Goal: Transaction & Acquisition: Purchase product/service

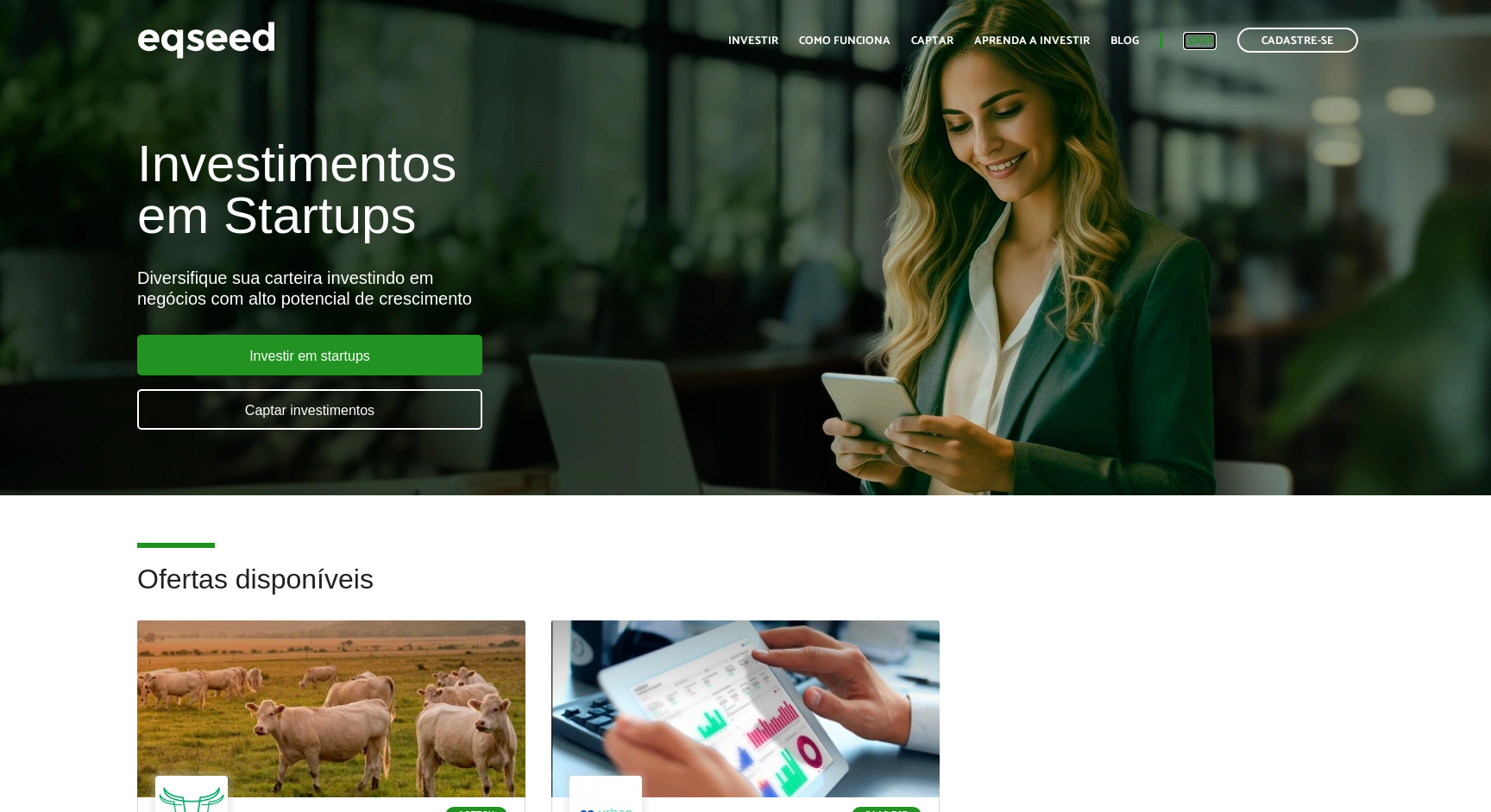
click at [1195, 35] on link "Login" at bounding box center [1199, 41] width 33 height 11
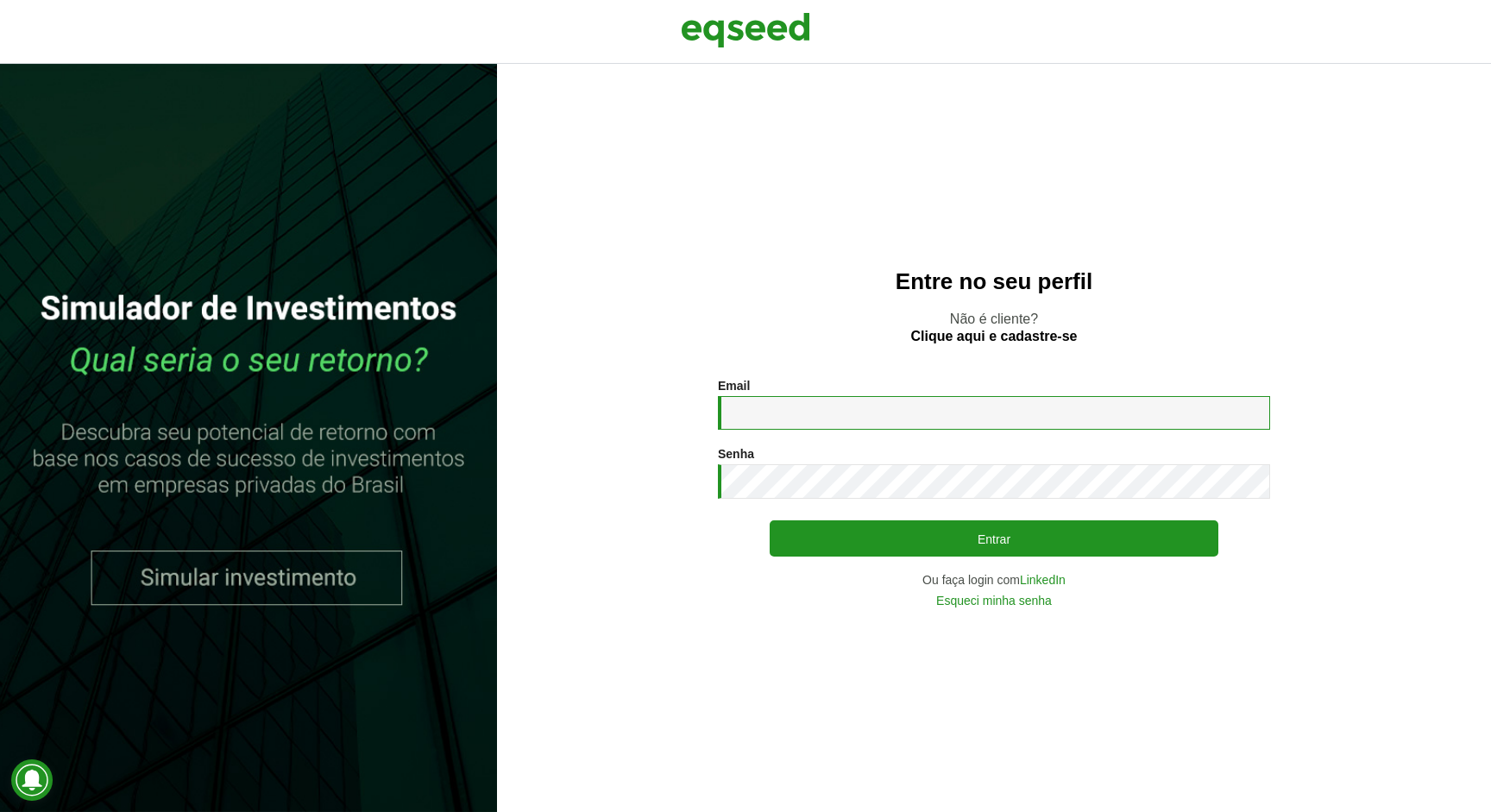
click at [786, 409] on input "Email *" at bounding box center [994, 412] width 552 height 33
type input "**********"
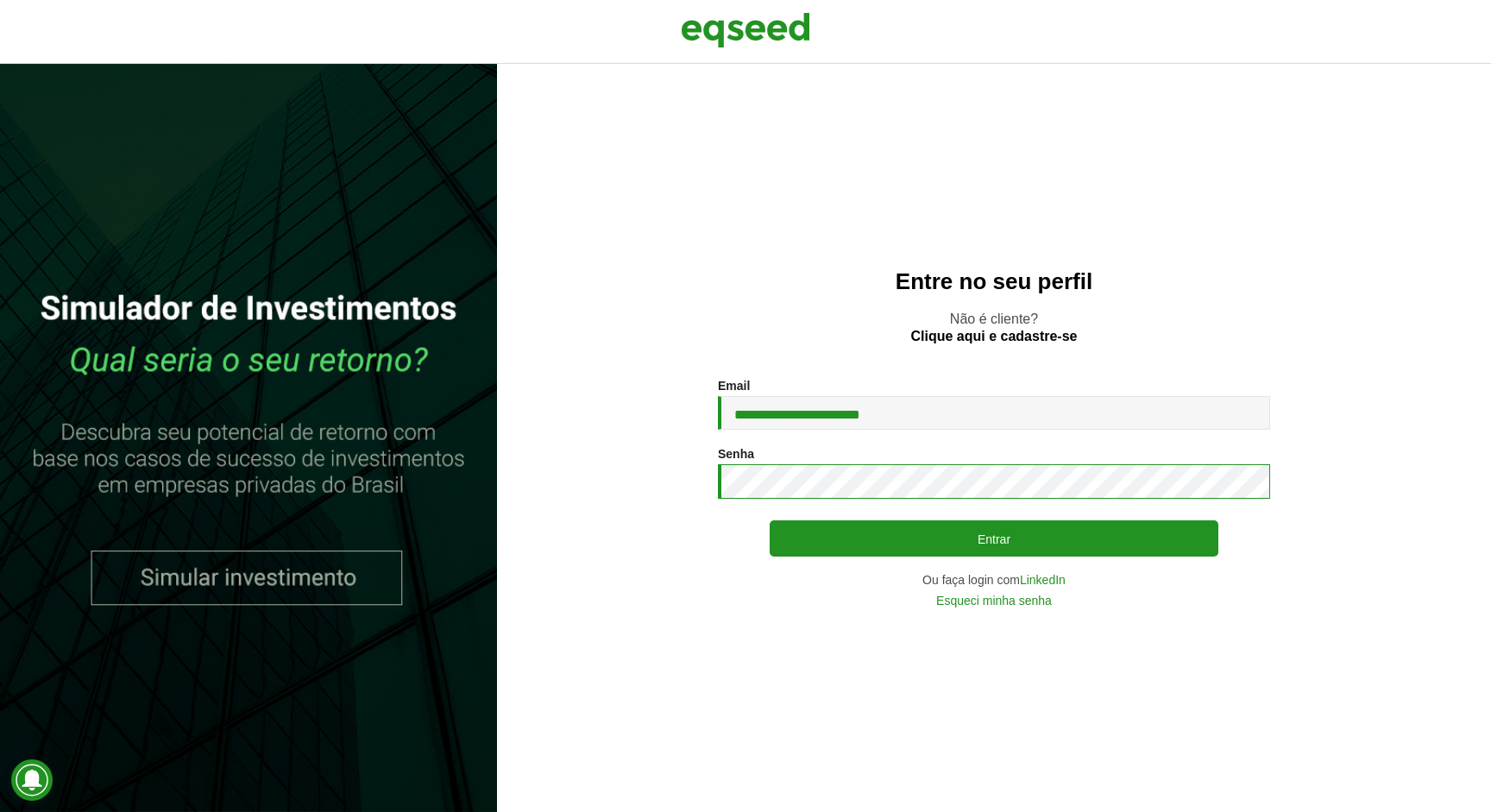
click at [770, 520] on button "Entrar" at bounding box center [994, 538] width 449 height 36
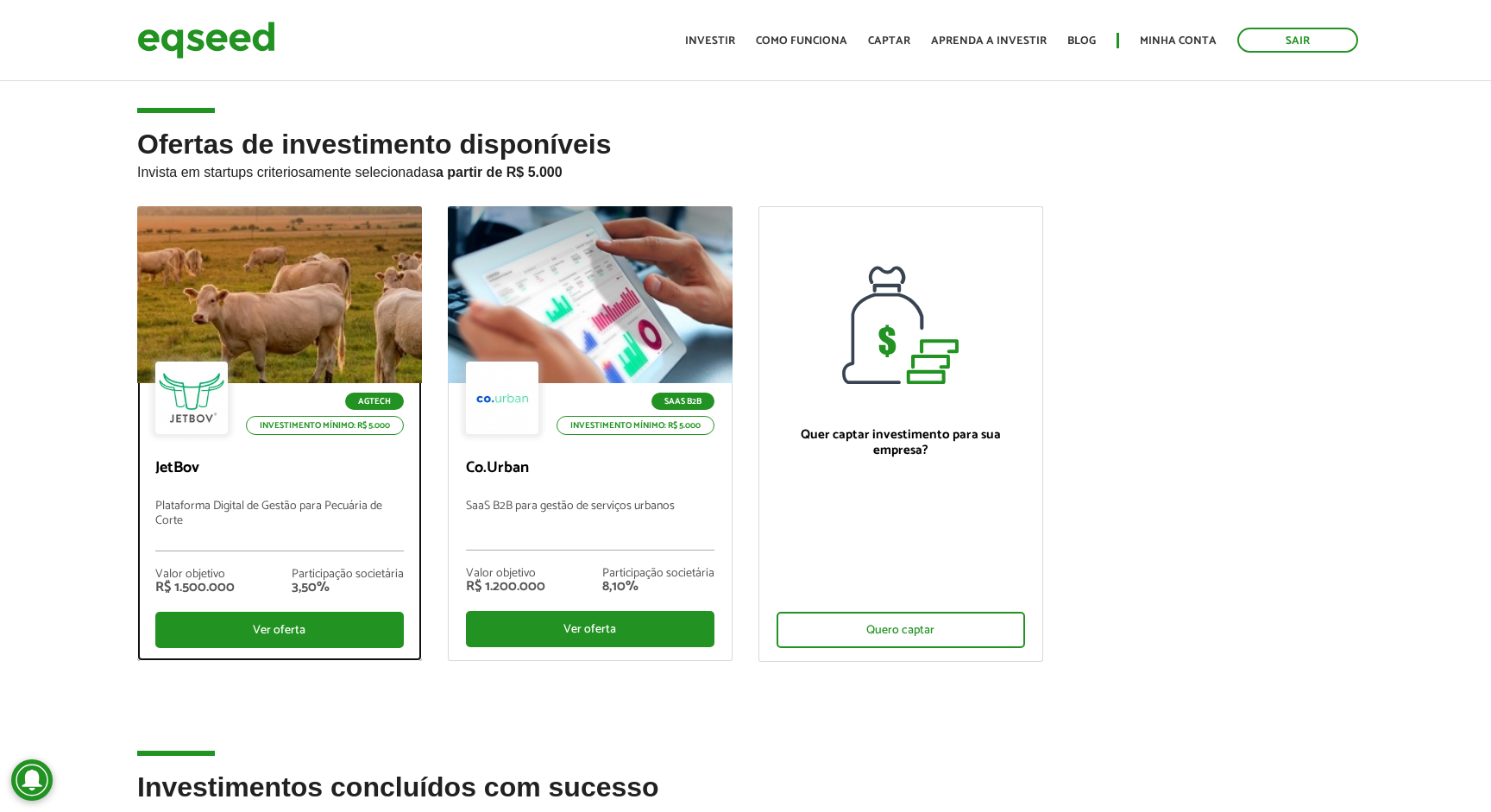
click at [323, 248] on div at bounding box center [280, 295] width 342 height 212
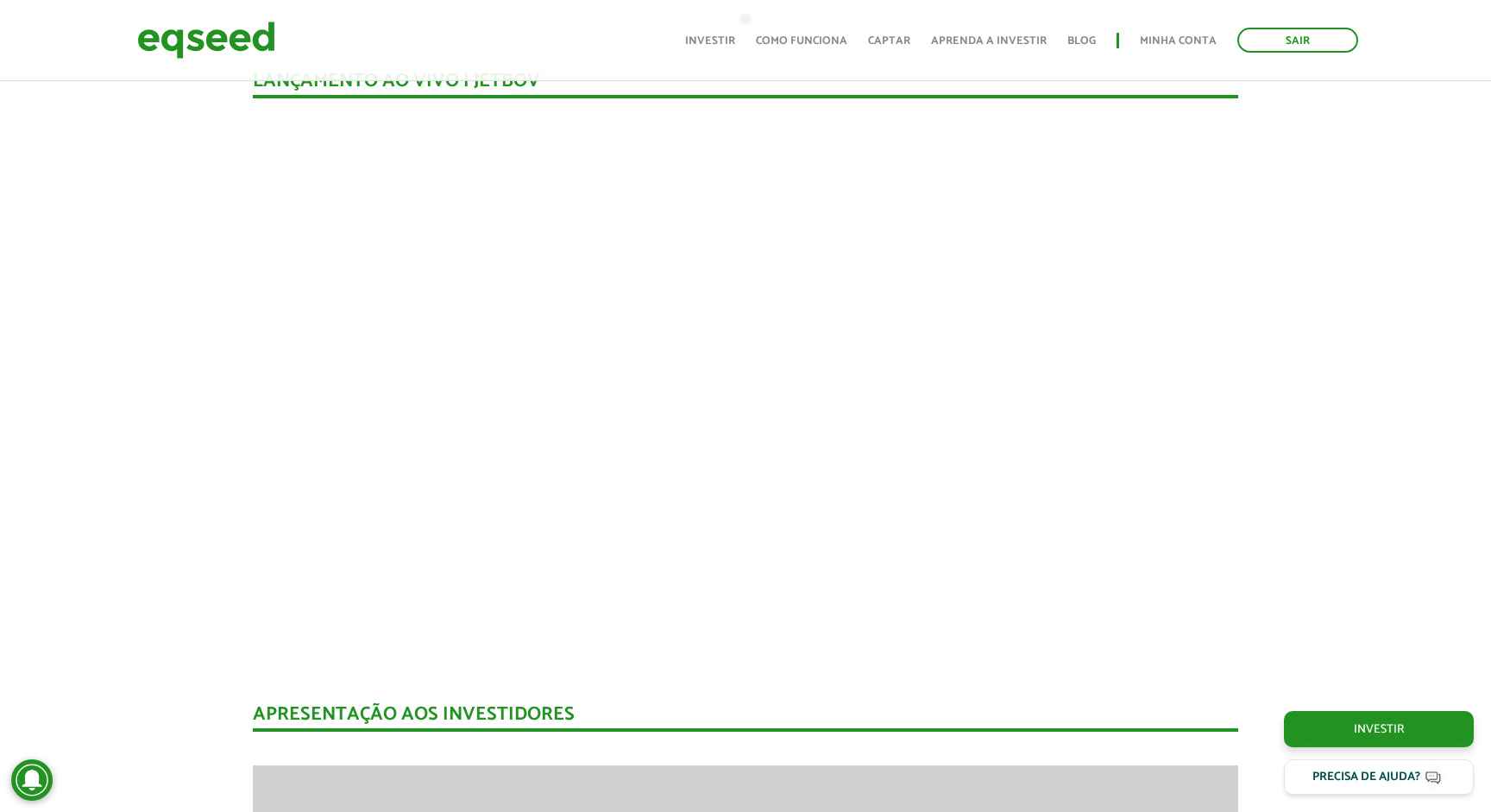
scroll to position [1546, 0]
